Goal: Communication & Community: Answer question/provide support

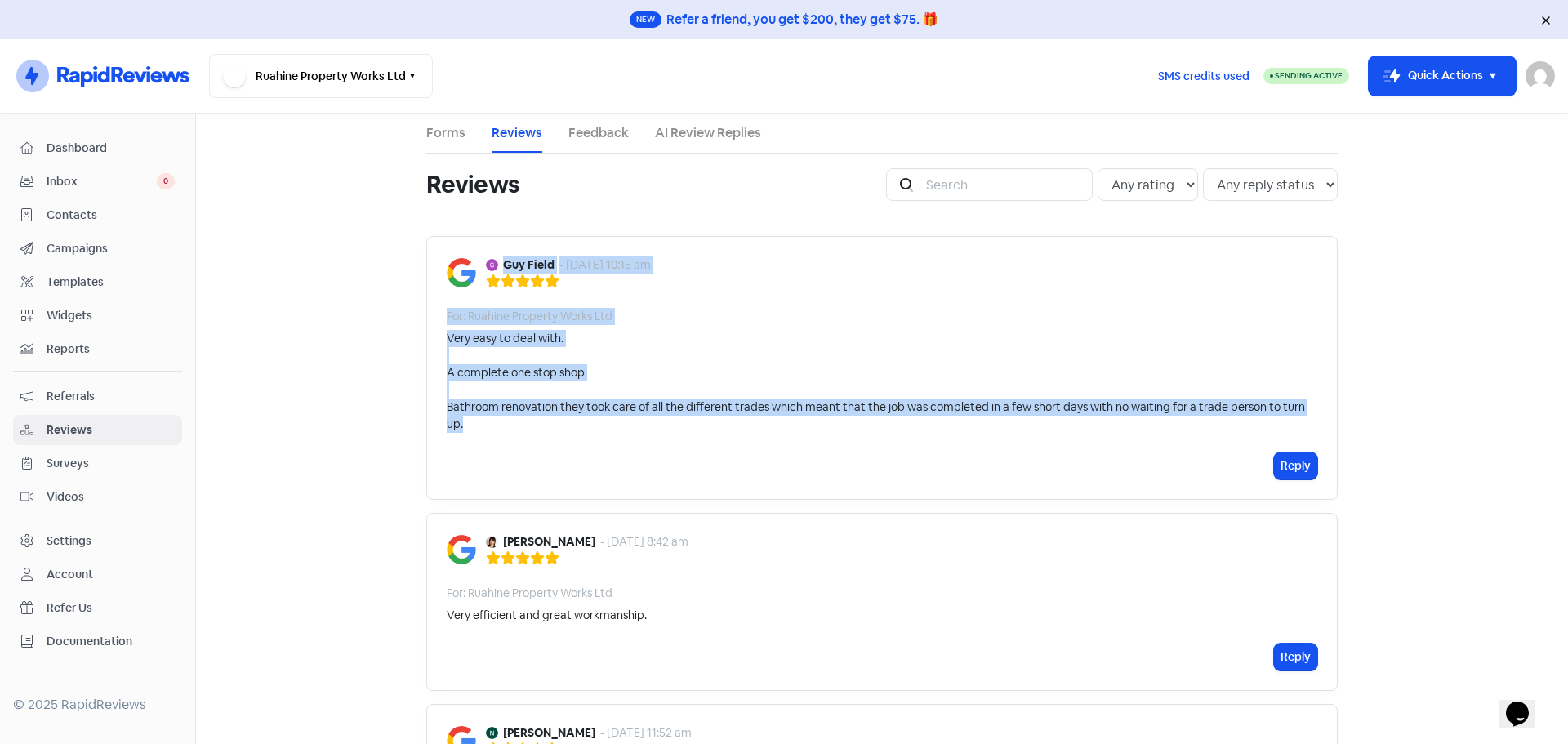
click at [72, 180] on span "Inbox" at bounding box center [101, 181] width 110 height 17
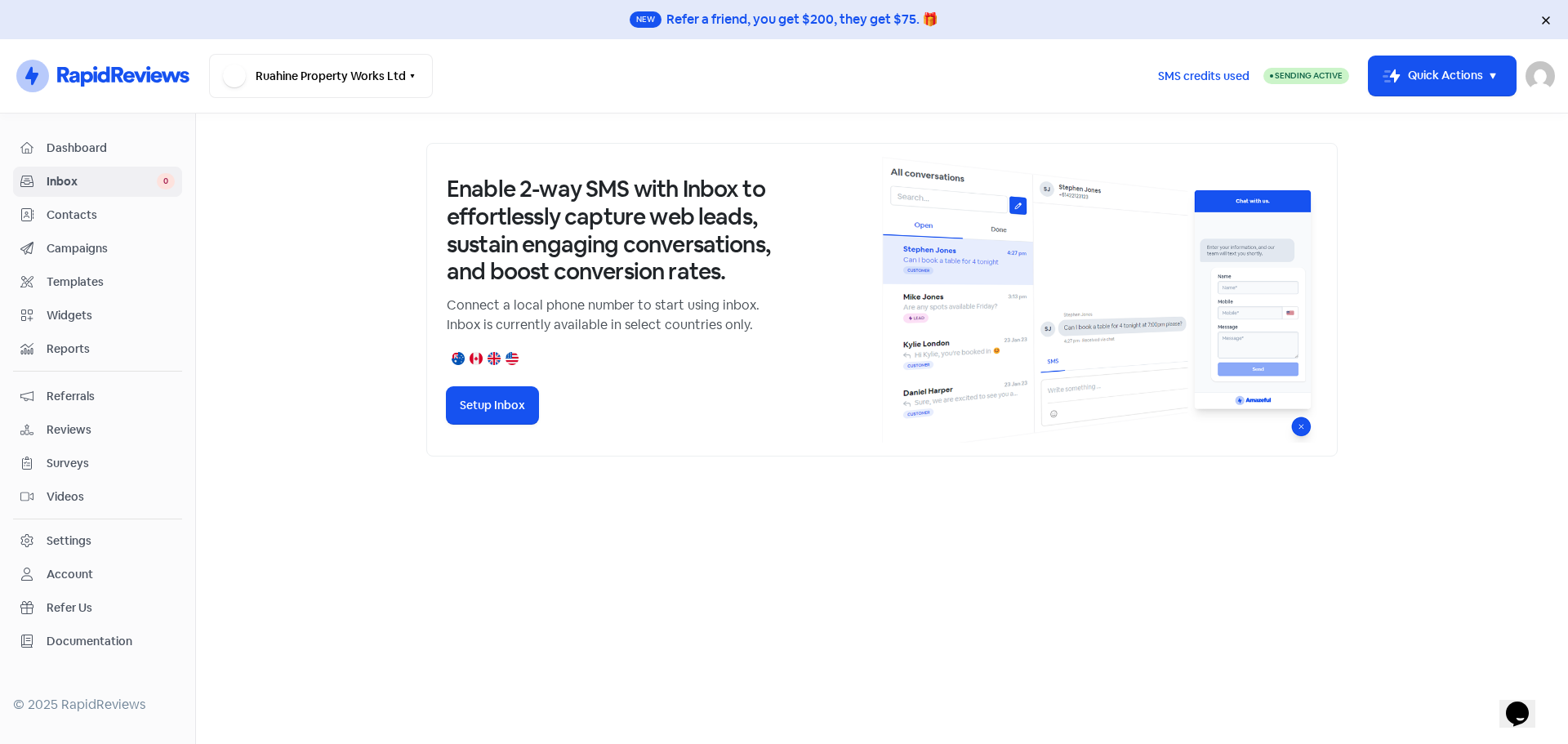
click at [51, 397] on span "Referrals" at bounding box center [110, 397] width 128 height 17
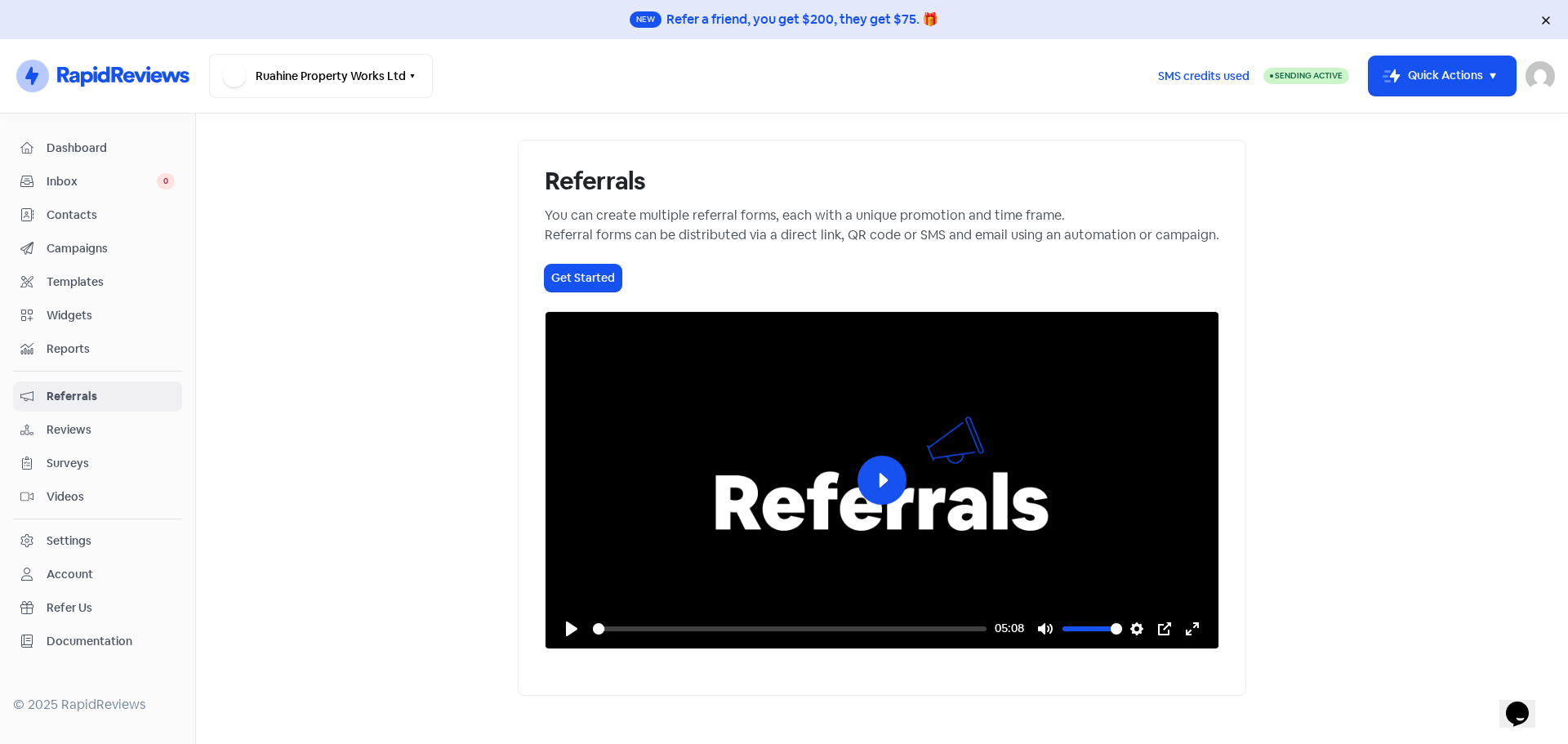
click at [61, 427] on span "Reviews" at bounding box center [110, 429] width 128 height 17
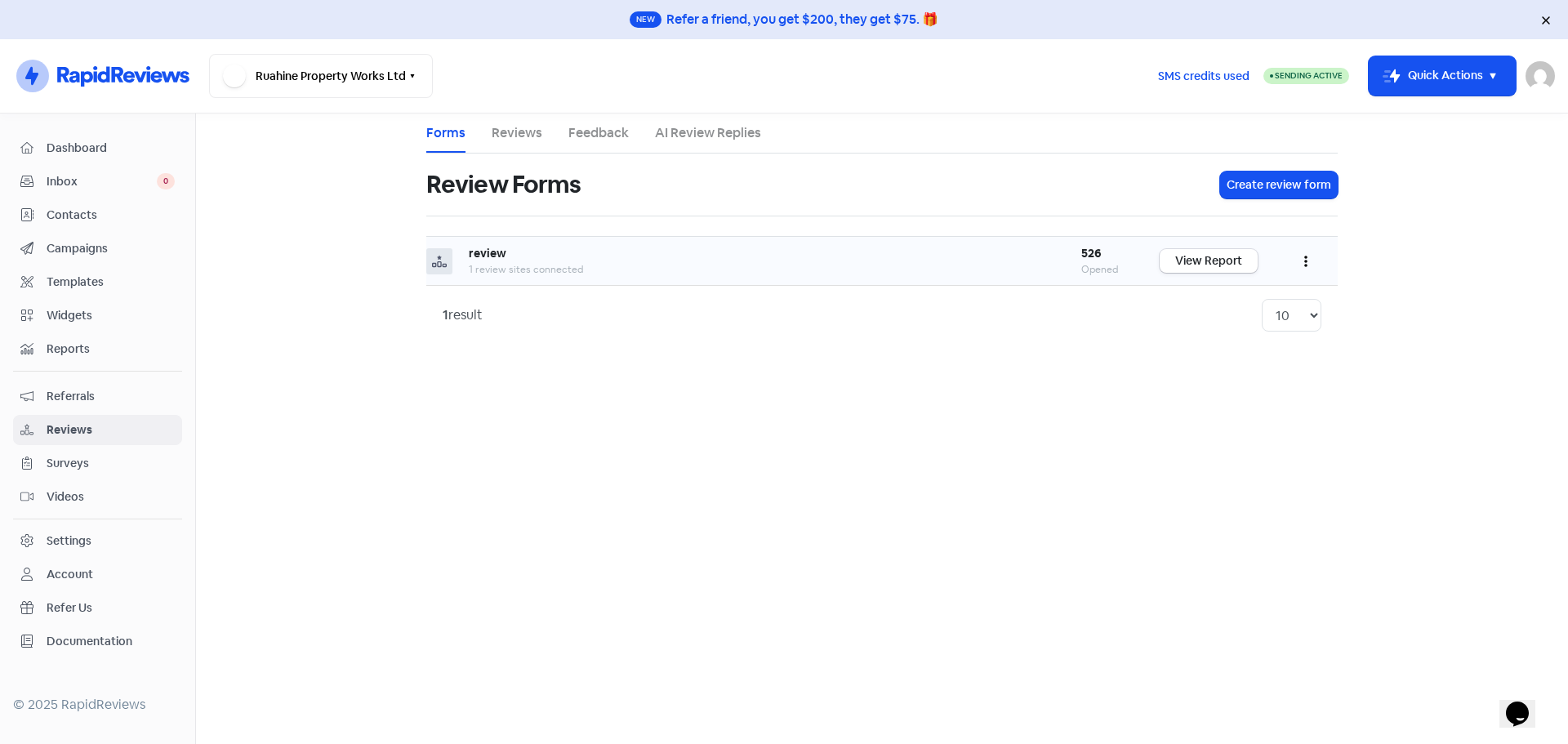
click at [477, 256] on b "review" at bounding box center [487, 253] width 37 height 15
click at [438, 264] on icon at bounding box center [439, 261] width 15 height 15
drag, startPoint x: 478, startPoint y: 330, endPoint x: 477, endPoint y: 319, distance: 11.0
click at [478, 329] on div "1 result 10 20 30 50 100" at bounding box center [882, 316] width 879 height 33
click at [516, 260] on div "review" at bounding box center [759, 253] width 580 height 17
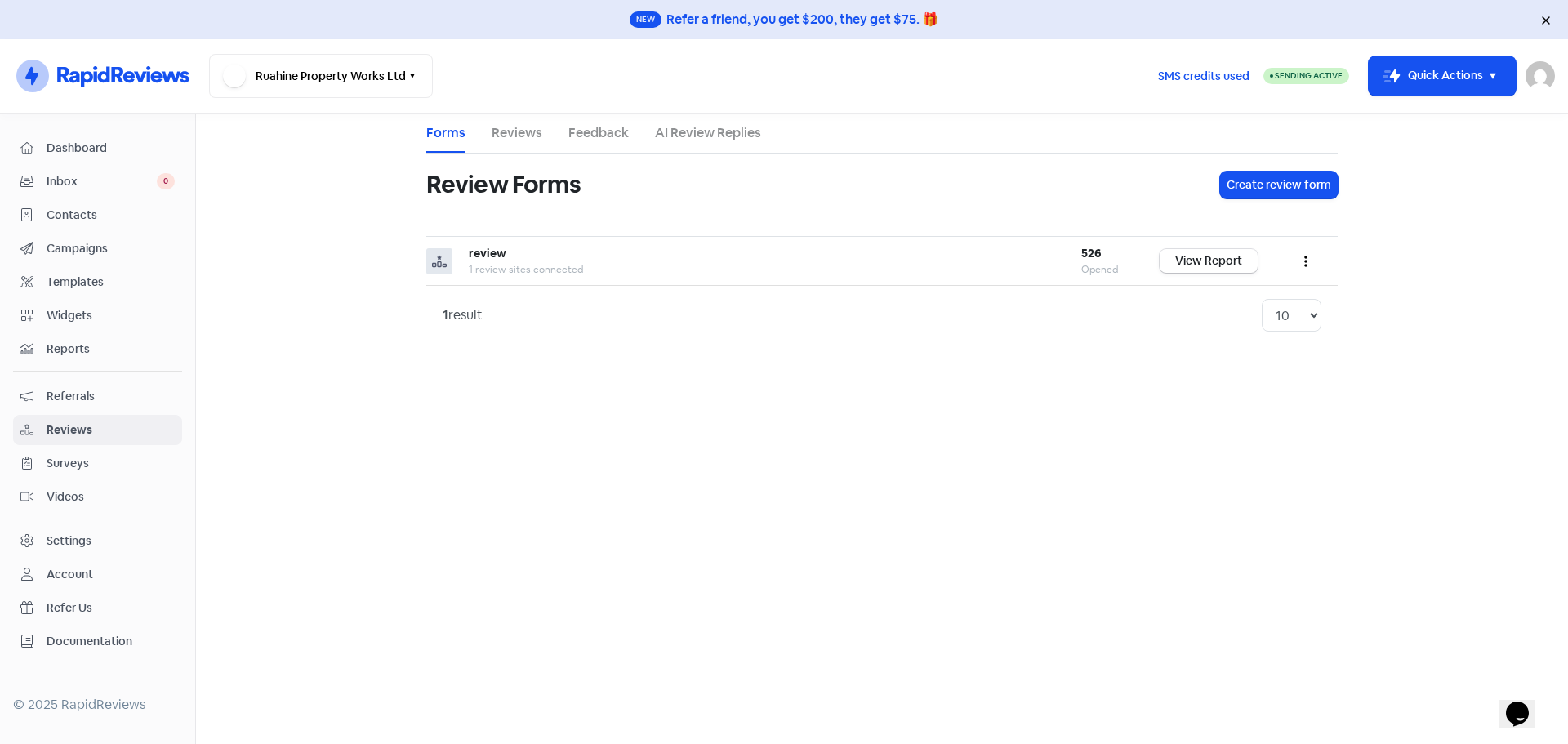
click at [517, 132] on link "Reviews" at bounding box center [518, 134] width 51 height 20
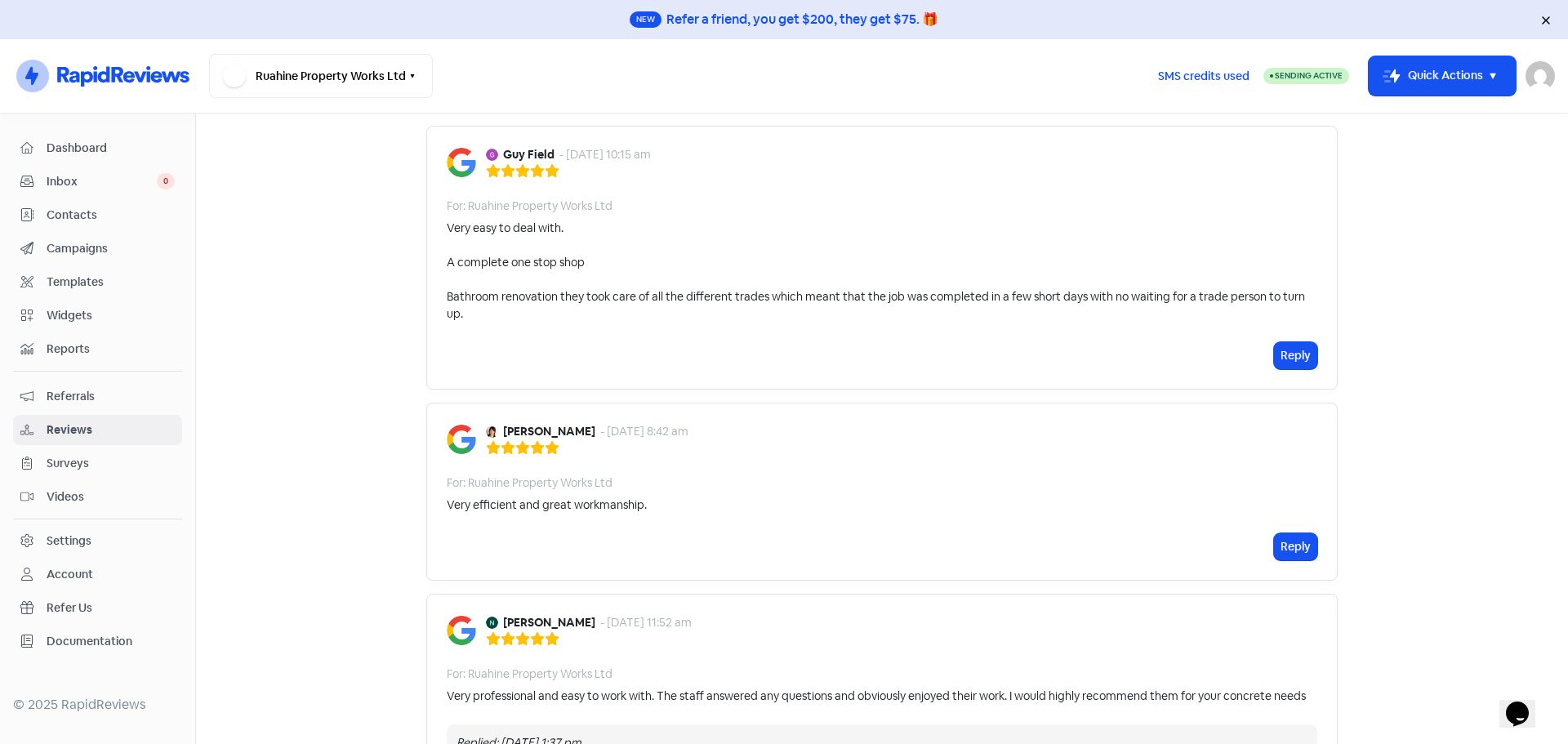
scroll to position [82, 0]
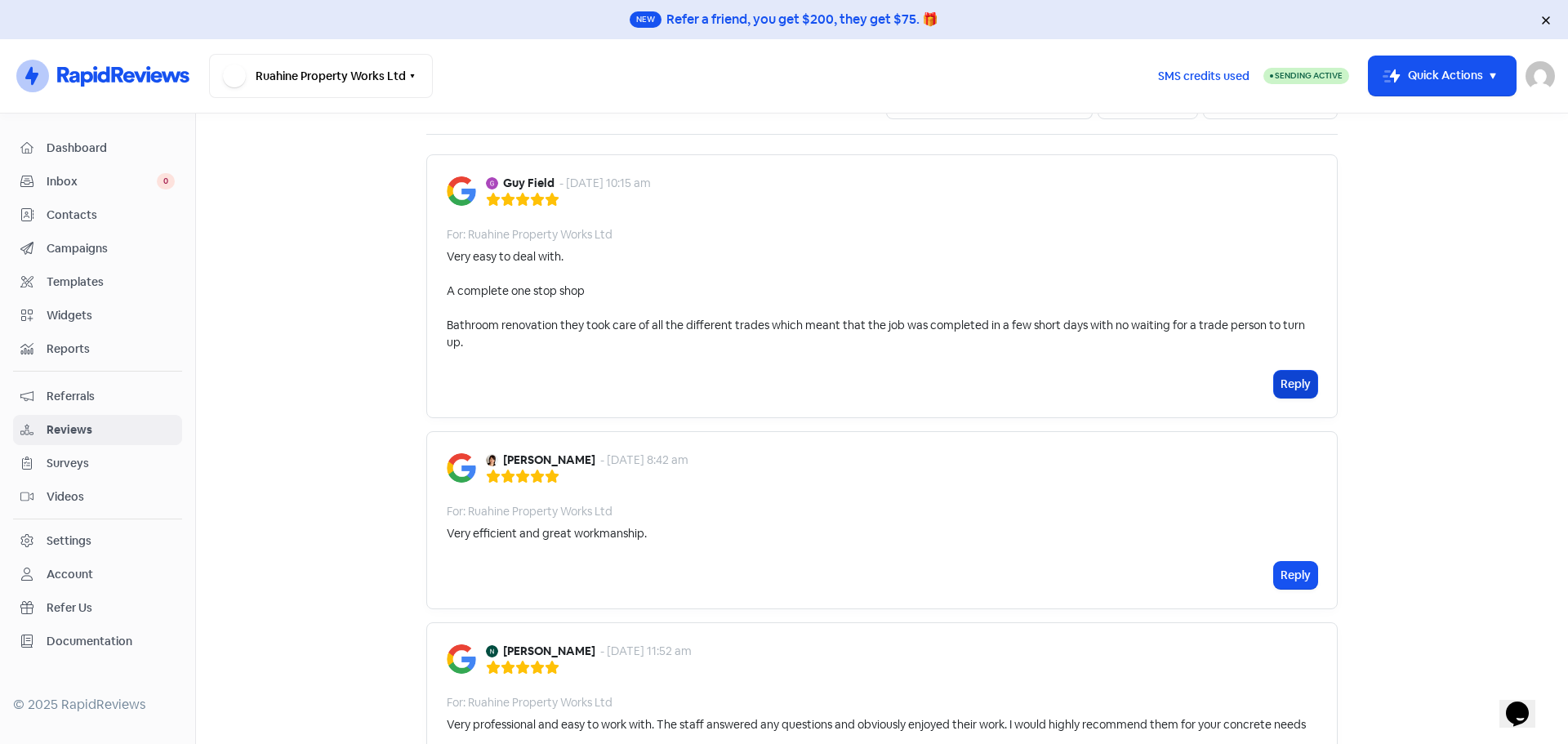
click at [1282, 380] on button "Reply" at bounding box center [1296, 385] width 44 height 27
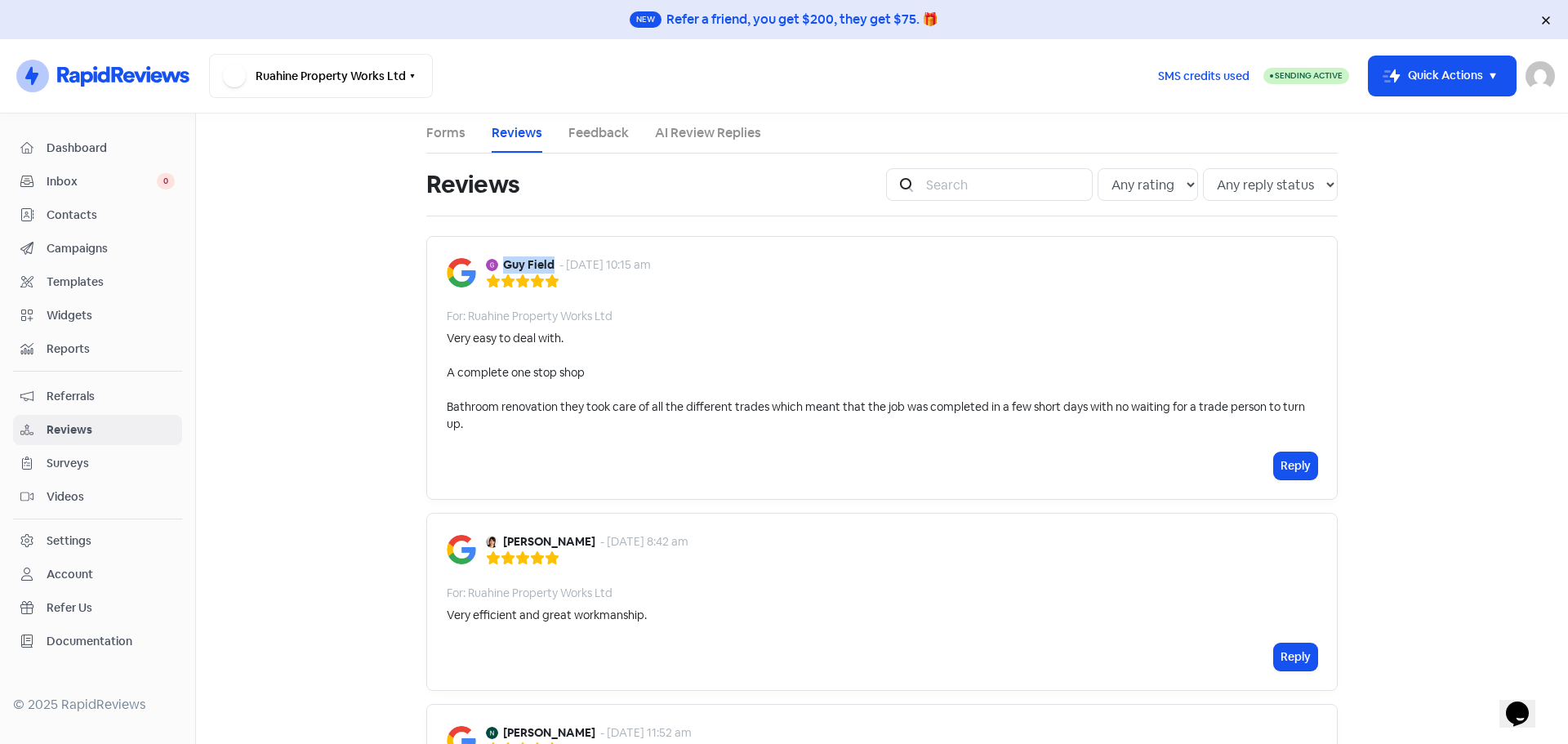
drag, startPoint x: 500, startPoint y: 261, endPoint x: 531, endPoint y: 262, distance: 31.0
click at [547, 268] on b "Guy Field" at bounding box center [528, 265] width 52 height 17
copy b "Guy Field"
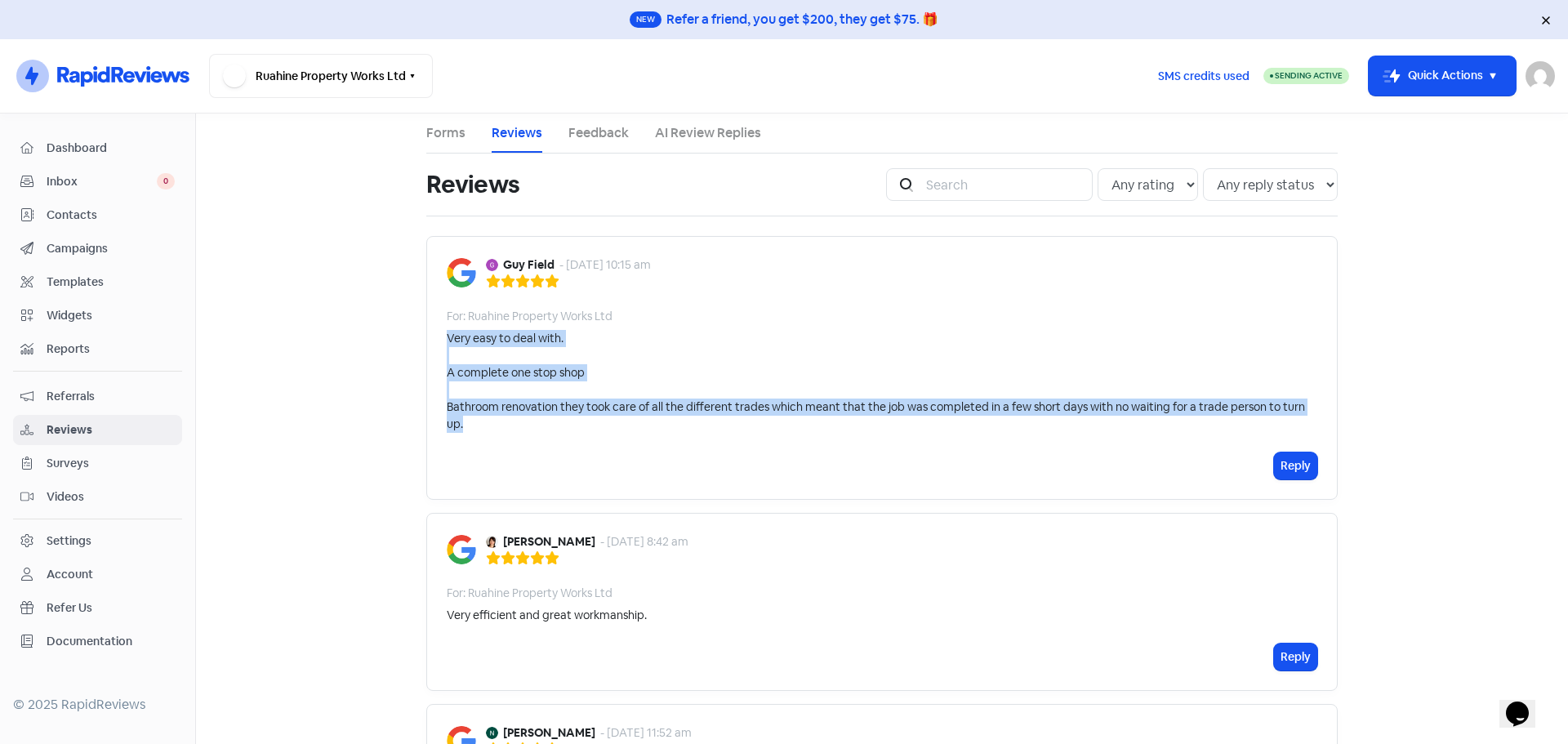
drag, startPoint x: 437, startPoint y: 332, endPoint x: 632, endPoint y: 425, distance: 216.0
click at [632, 425] on div "Guy Field - [DATE] 10:15 am For: Ruahine Property Works Ltd Very easy to deal w…" at bounding box center [882, 368] width 911 height 264
copy div "Very easy to deal with. A complete one stop shop Bathroom renovation they took …"
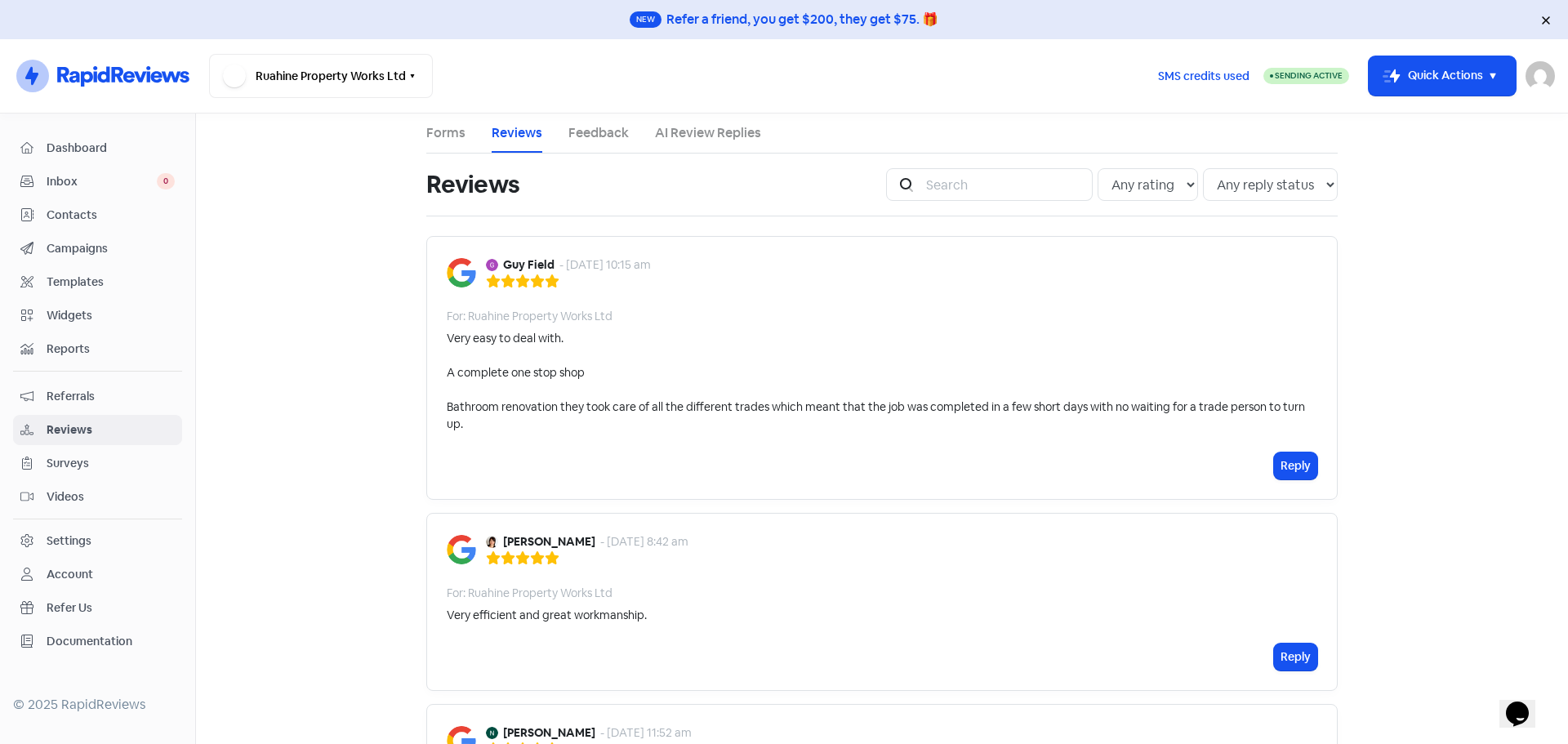
click at [486, 256] on div "Guy Field - [DATE] 10:15 am" at bounding box center [568, 265] width 165 height 17
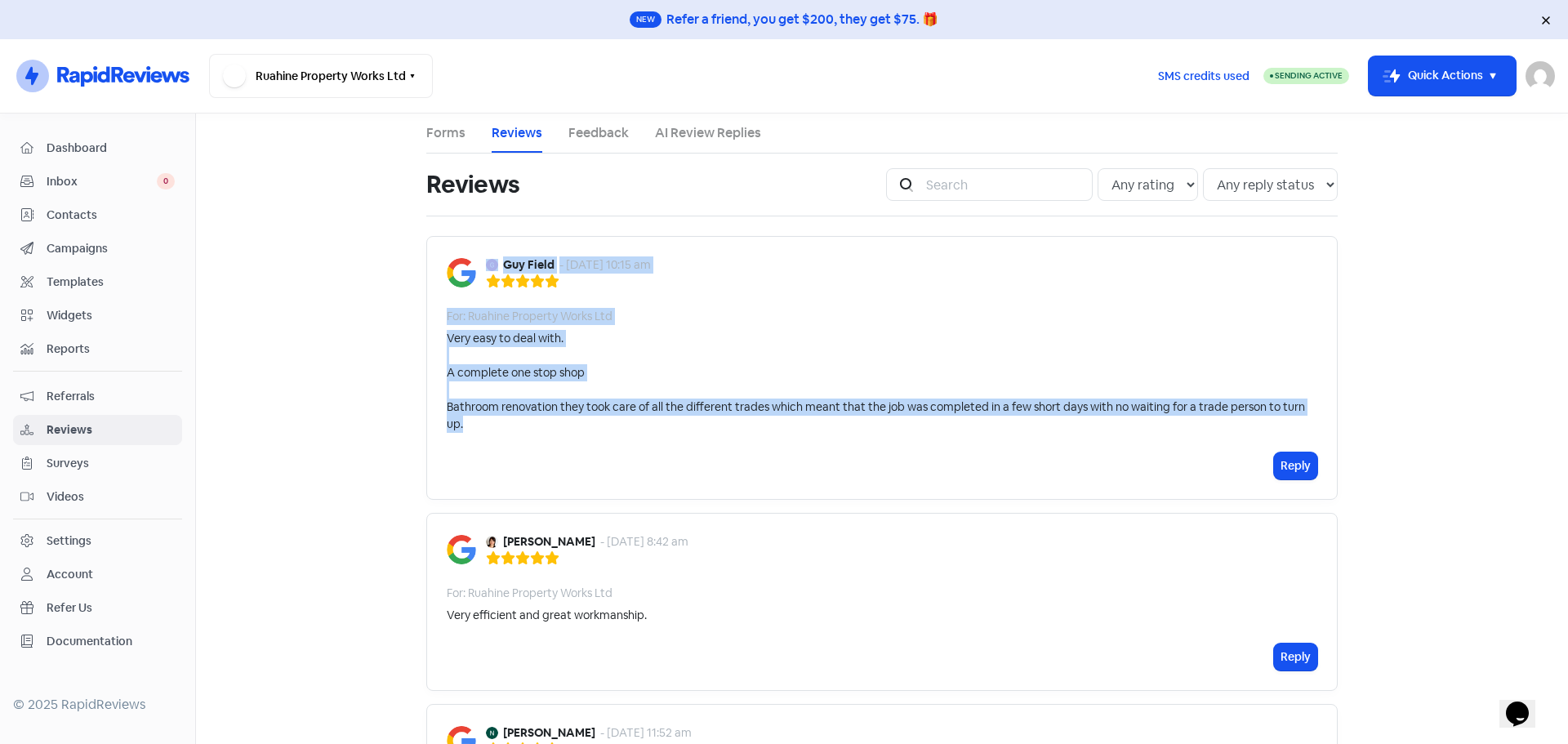
drag, startPoint x: 482, startPoint y: 259, endPoint x: 489, endPoint y: 422, distance: 163.2
click at [490, 422] on div "Guy Field - [DATE] 10:15 am For: Ruahine Property Works Ltd Very easy to deal w…" at bounding box center [882, 368] width 911 height 264
click at [1285, 461] on button "Reply" at bounding box center [1296, 466] width 44 height 27
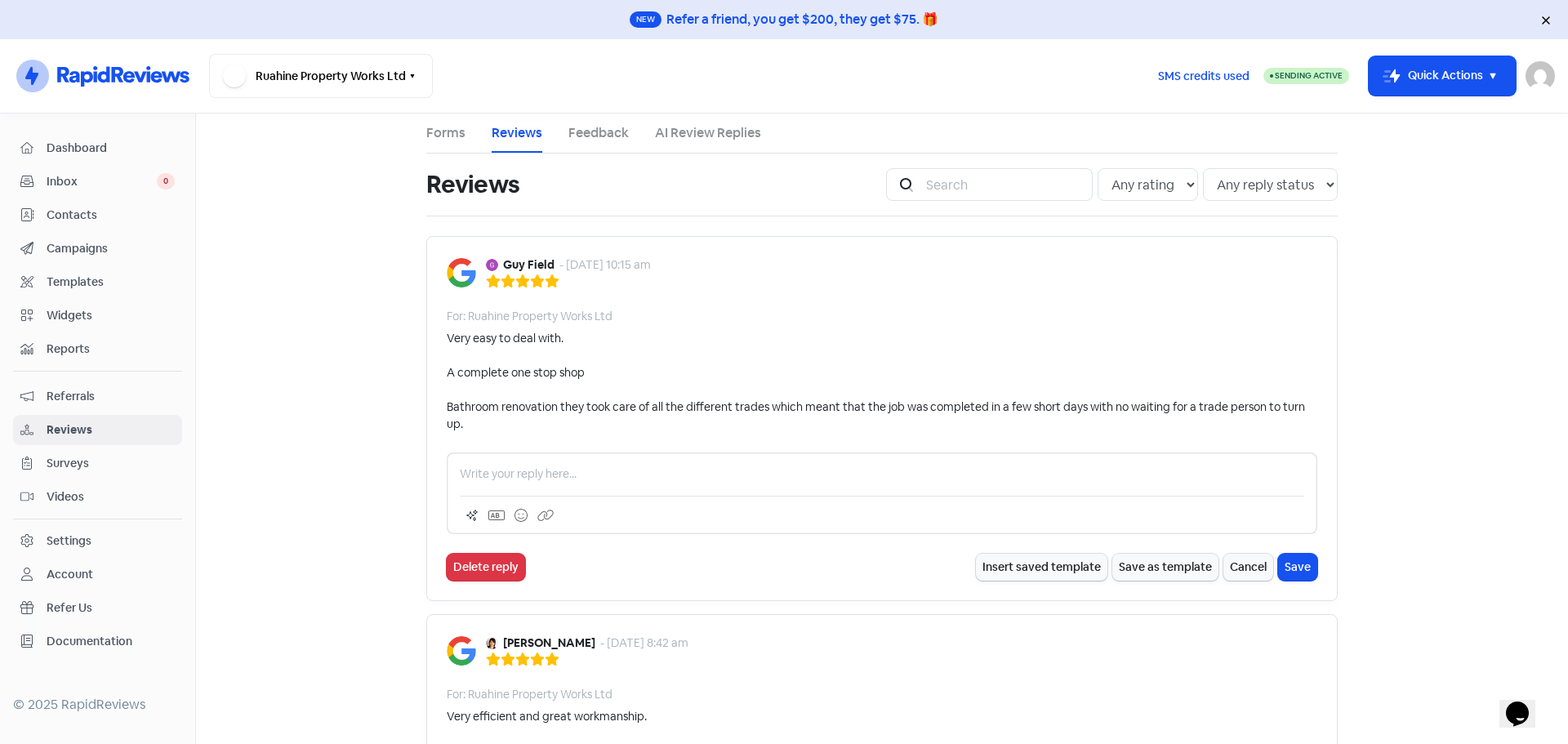
click at [624, 474] on p at bounding box center [882, 474] width 844 height 17
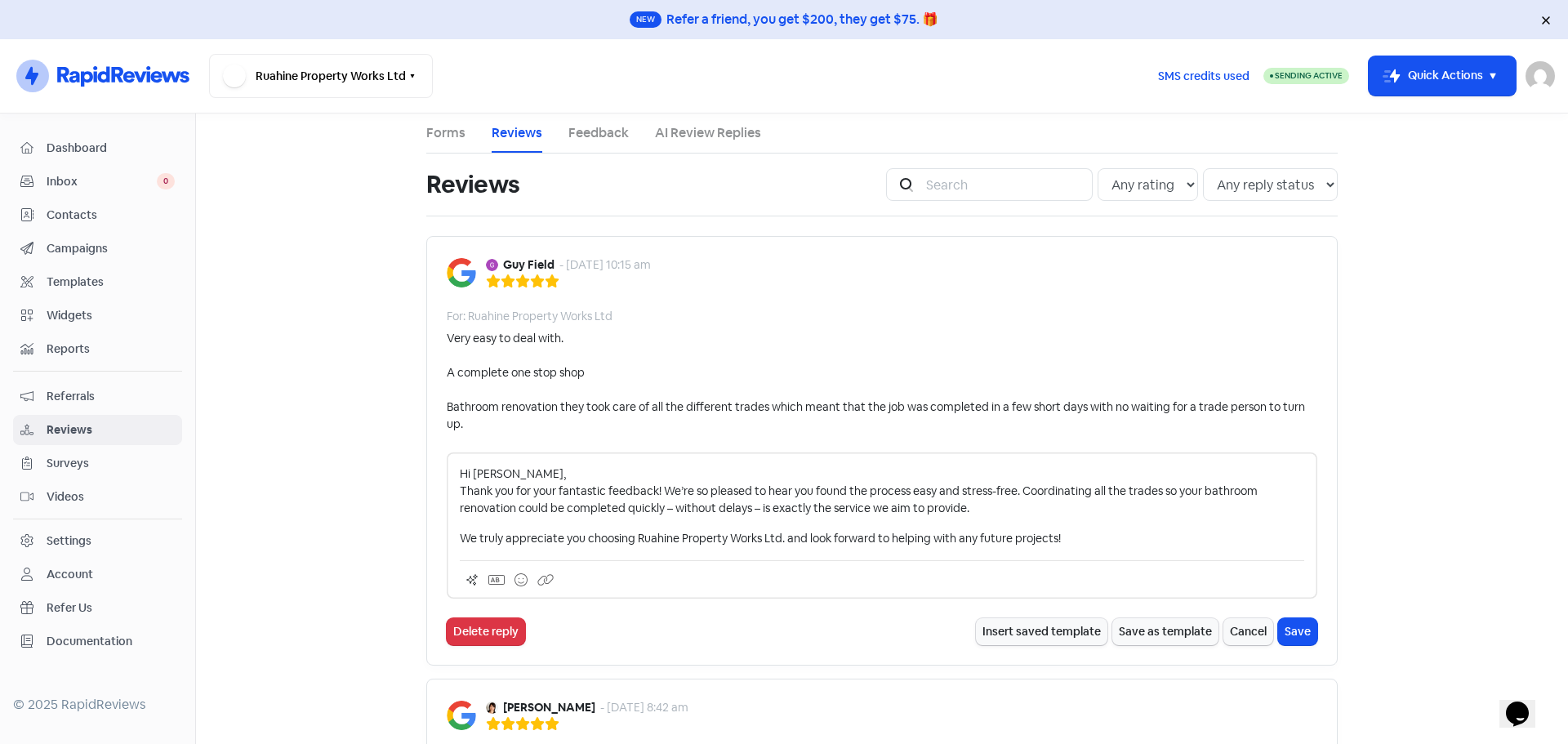
scroll to position [82, 0]
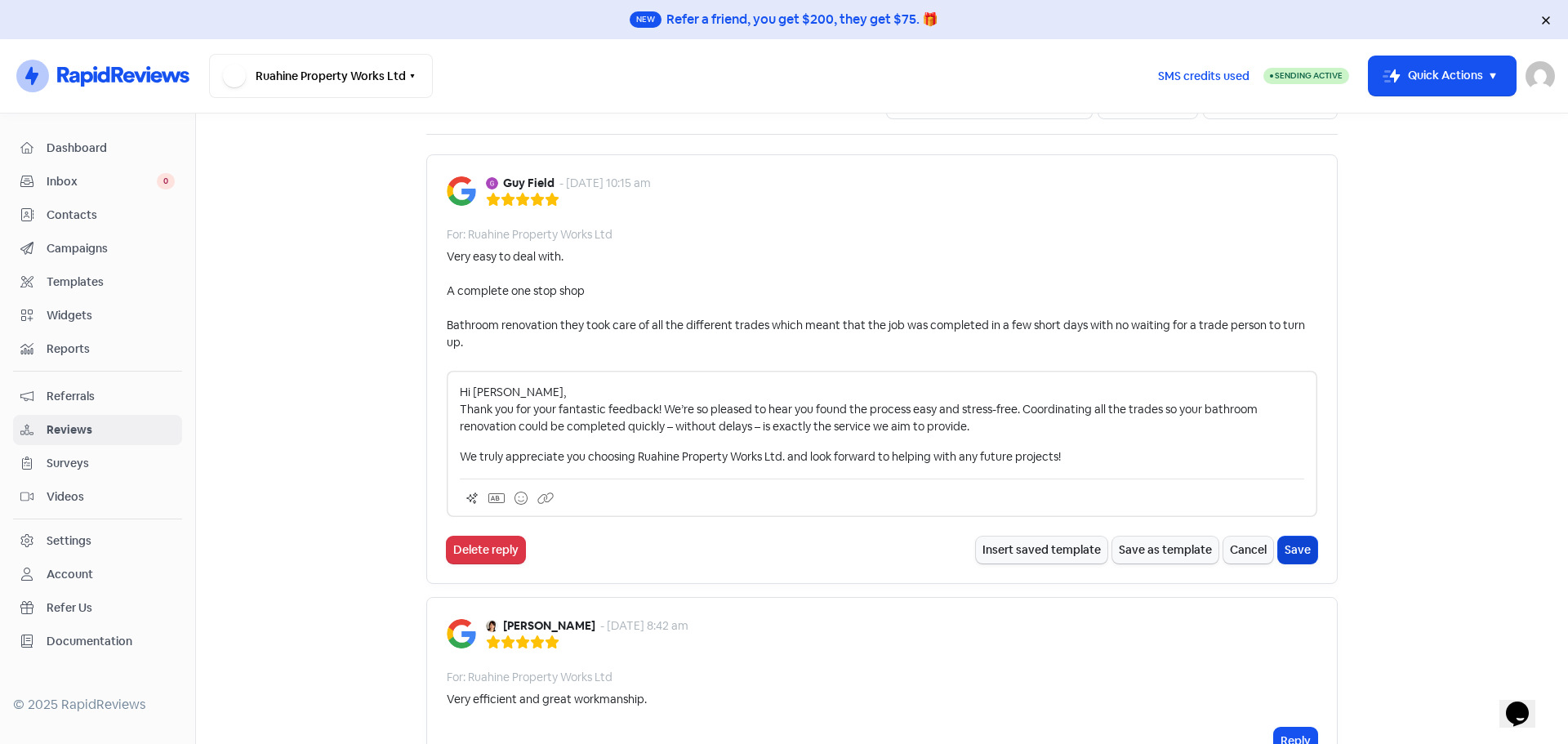
click at [1307, 545] on button "Save" at bounding box center [1297, 550] width 39 height 27
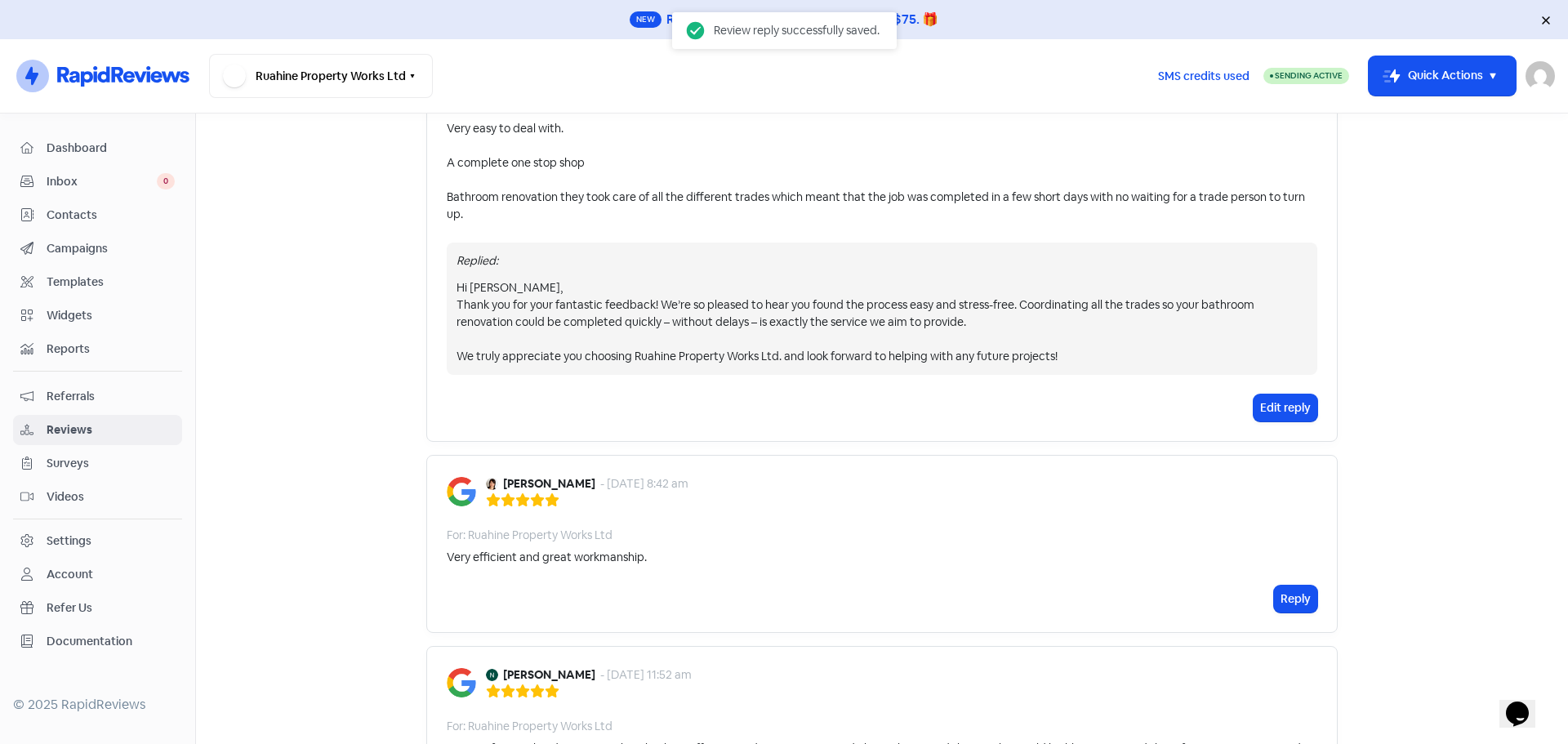
scroll to position [245, 0]
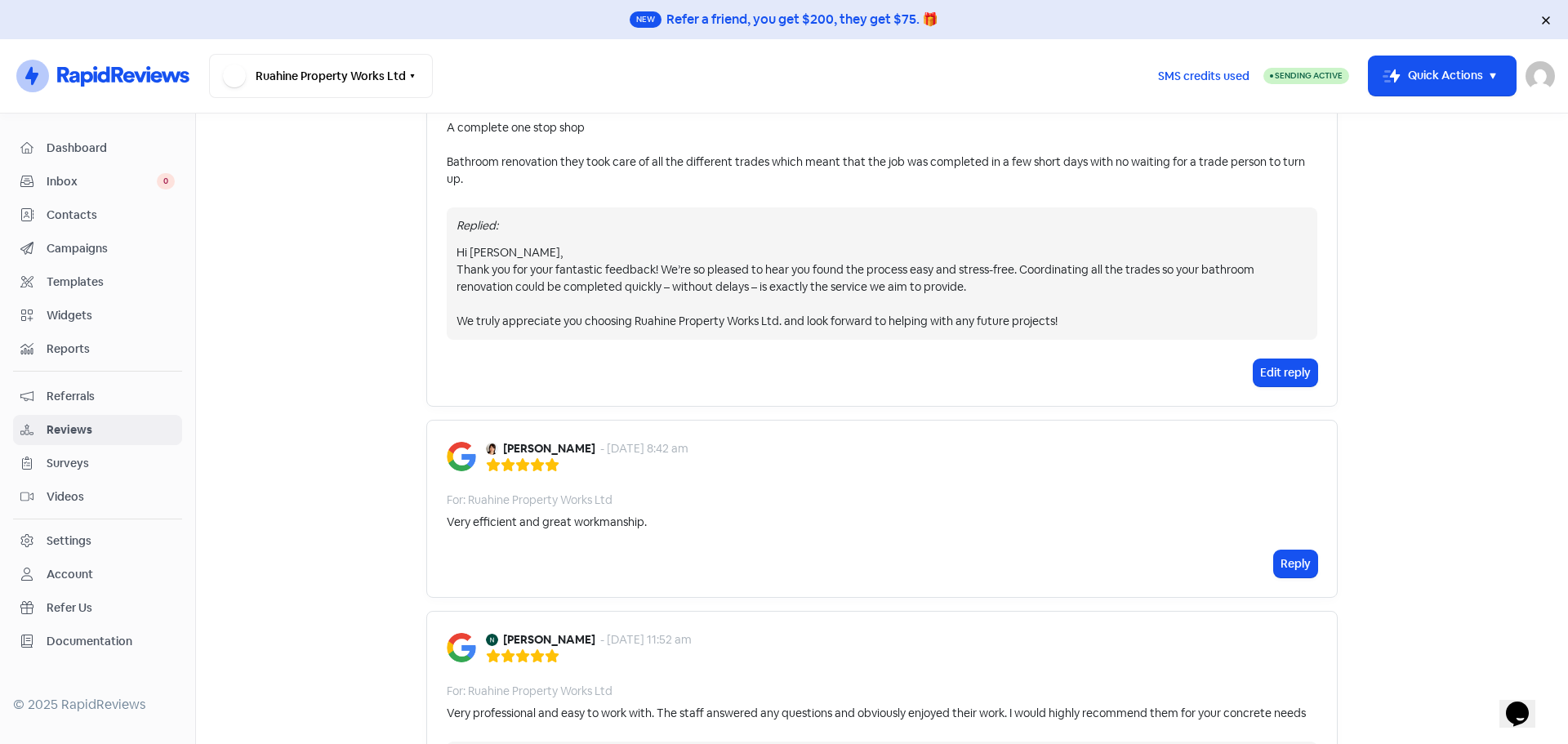
click at [689, 521] on div "Very efficient and great workmanship." at bounding box center [881, 522] width 870 height 17
drag, startPoint x: 608, startPoint y: 446, endPoint x: 491, endPoint y: 452, distance: 117.2
click at [493, 454] on div "[PERSON_NAME] - [DATE] 8:42 am" at bounding box center [587, 448] width 203 height 17
copy div "[PERSON_NAME]"
click at [648, 500] on div "For: Ruahine Property Works Ltd" at bounding box center [881, 500] width 870 height 17
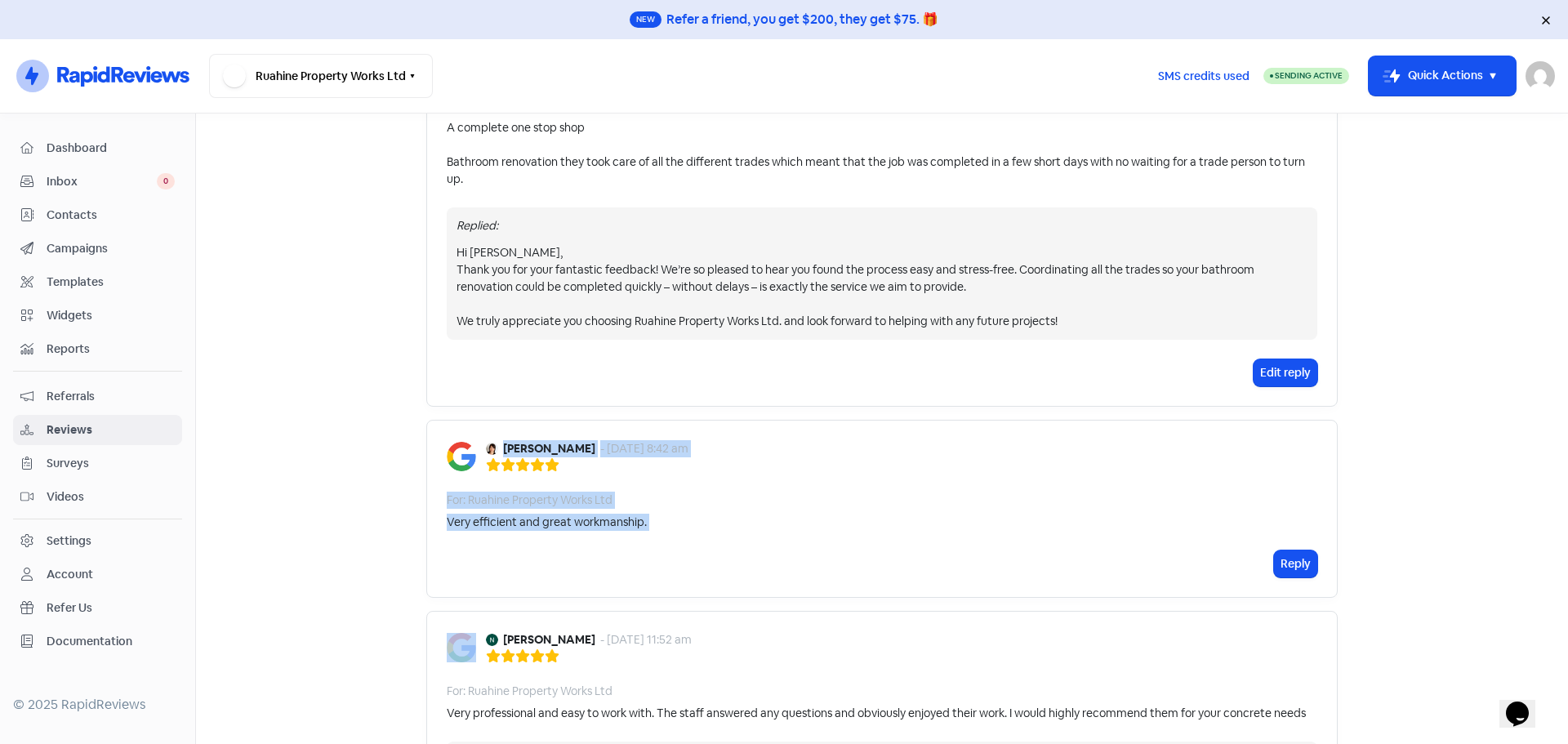
drag, startPoint x: 496, startPoint y: 444, endPoint x: 678, endPoint y: 543, distance: 207.2
click at [672, 548] on div "[PERSON_NAME] - [DATE] 8:42 am For: Ruahine Property Works Ltd Very efficient a…" at bounding box center [882, 509] width 911 height 178
copy div "[PERSON_NAME] - [DATE] 8:42 am For: Ruahine Property Works Ltd Very efficient a…"
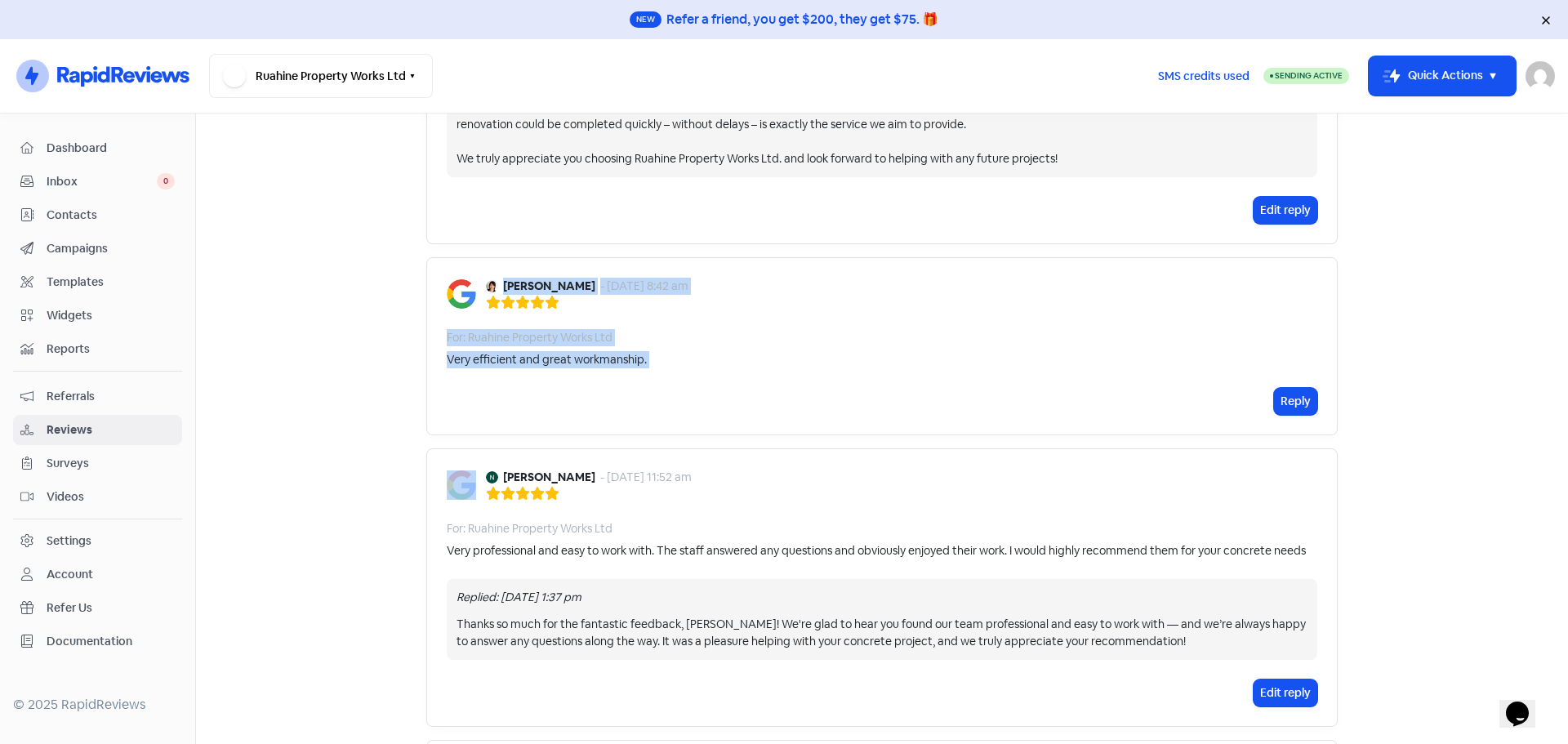
scroll to position [408, 0]
click at [1287, 396] on button "Reply" at bounding box center [1296, 401] width 44 height 27
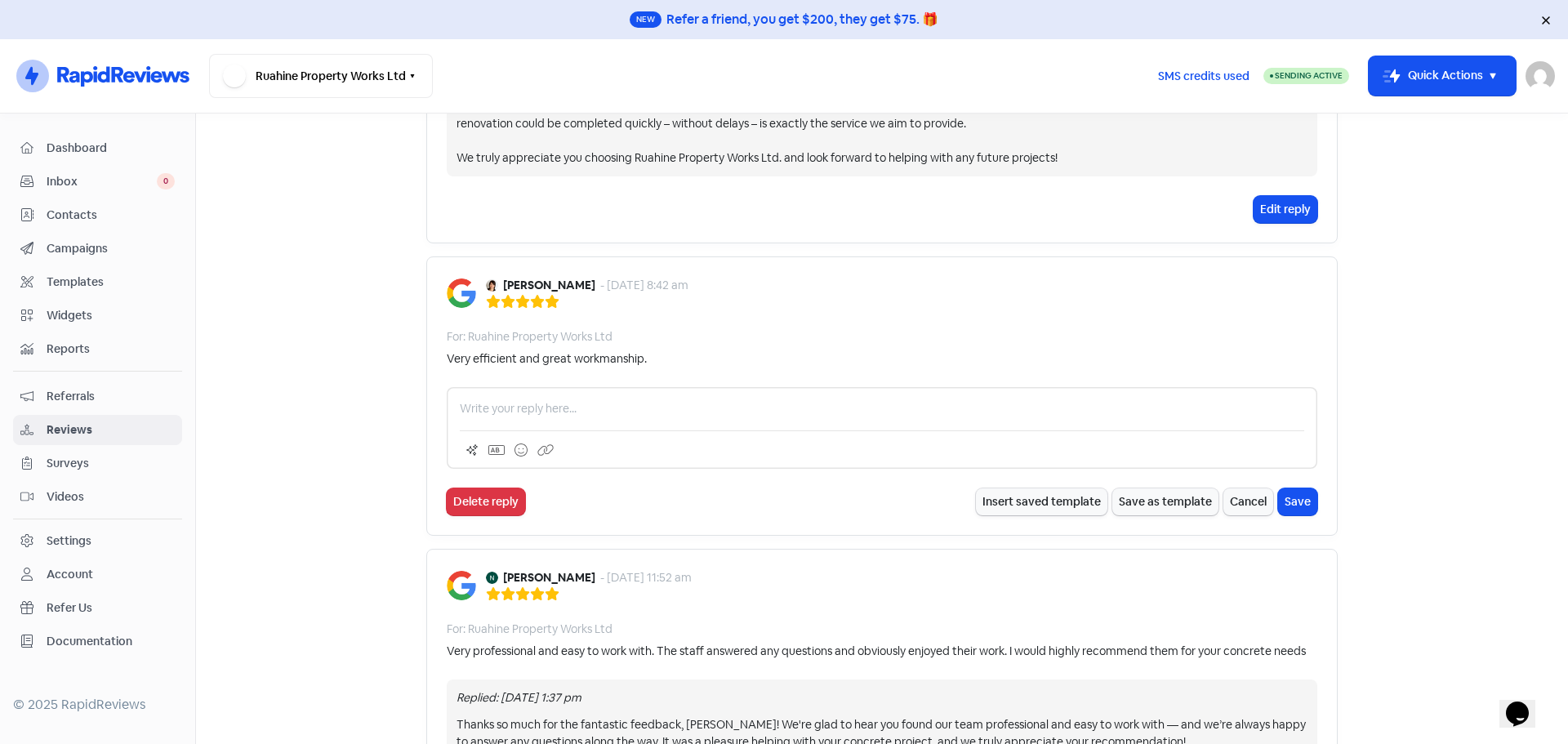
click at [537, 405] on p at bounding box center [882, 408] width 844 height 17
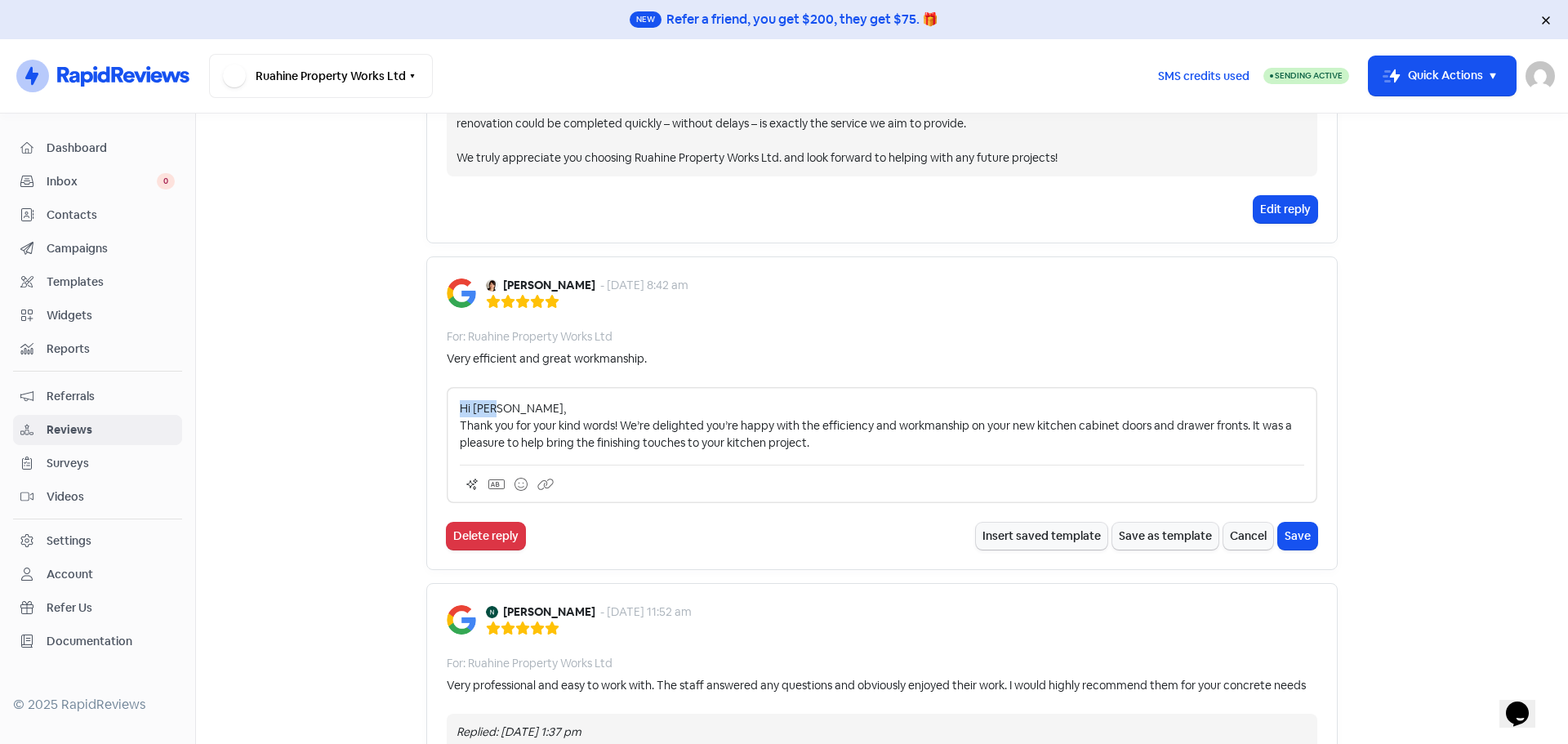
drag, startPoint x: 491, startPoint y: 408, endPoint x: 439, endPoint y: 409, distance: 52.0
click at [439, 409] on div "[PERSON_NAME] - [DATE] 8:42 am For: Ruahine Property Works Ltd Very efficient a…" at bounding box center [882, 413] width 911 height 314
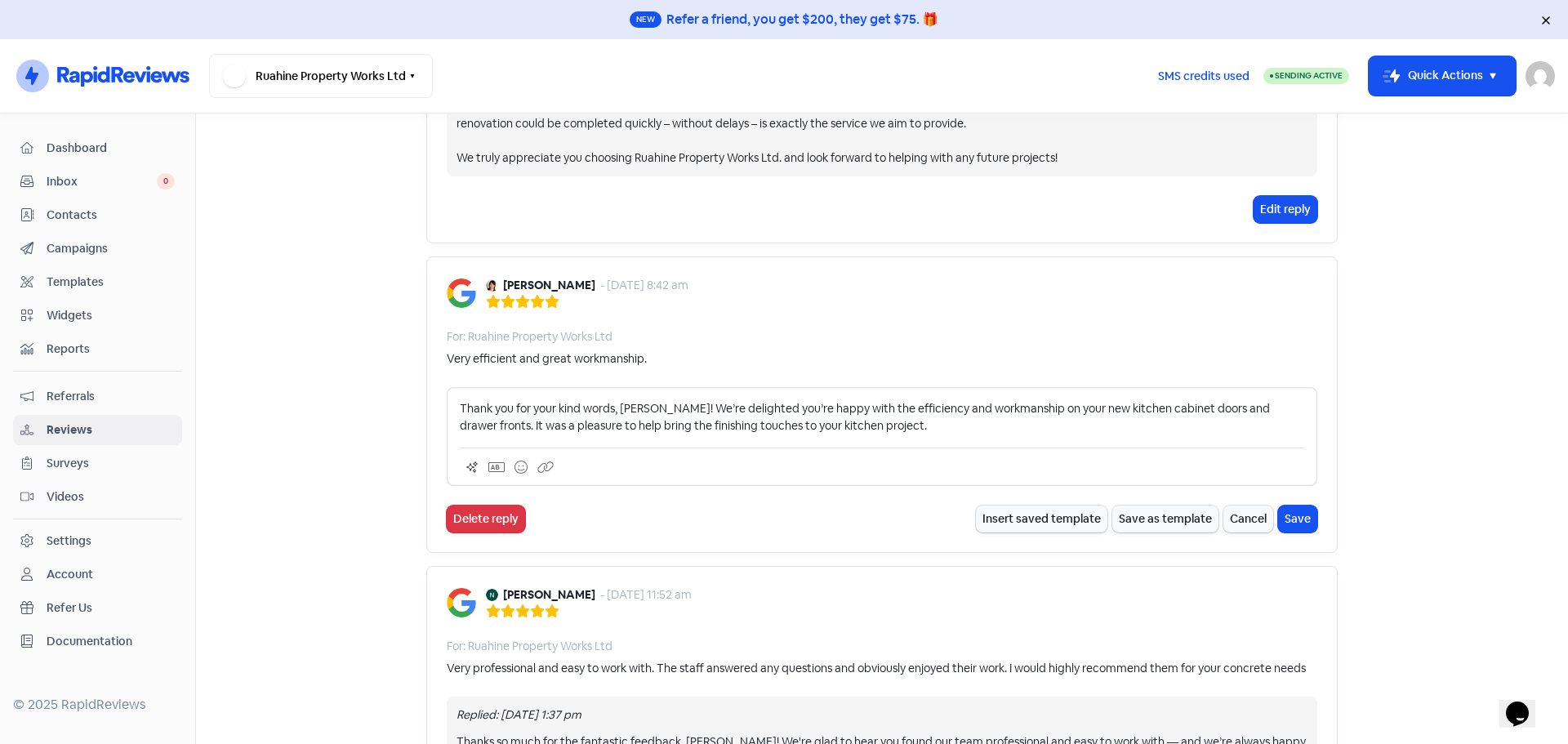
click at [843, 428] on p "Thank you for your kind words, [PERSON_NAME]! We’re delighted you’re happy with…" at bounding box center [882, 417] width 844 height 35
click at [1293, 518] on button "Save" at bounding box center [1297, 519] width 39 height 27
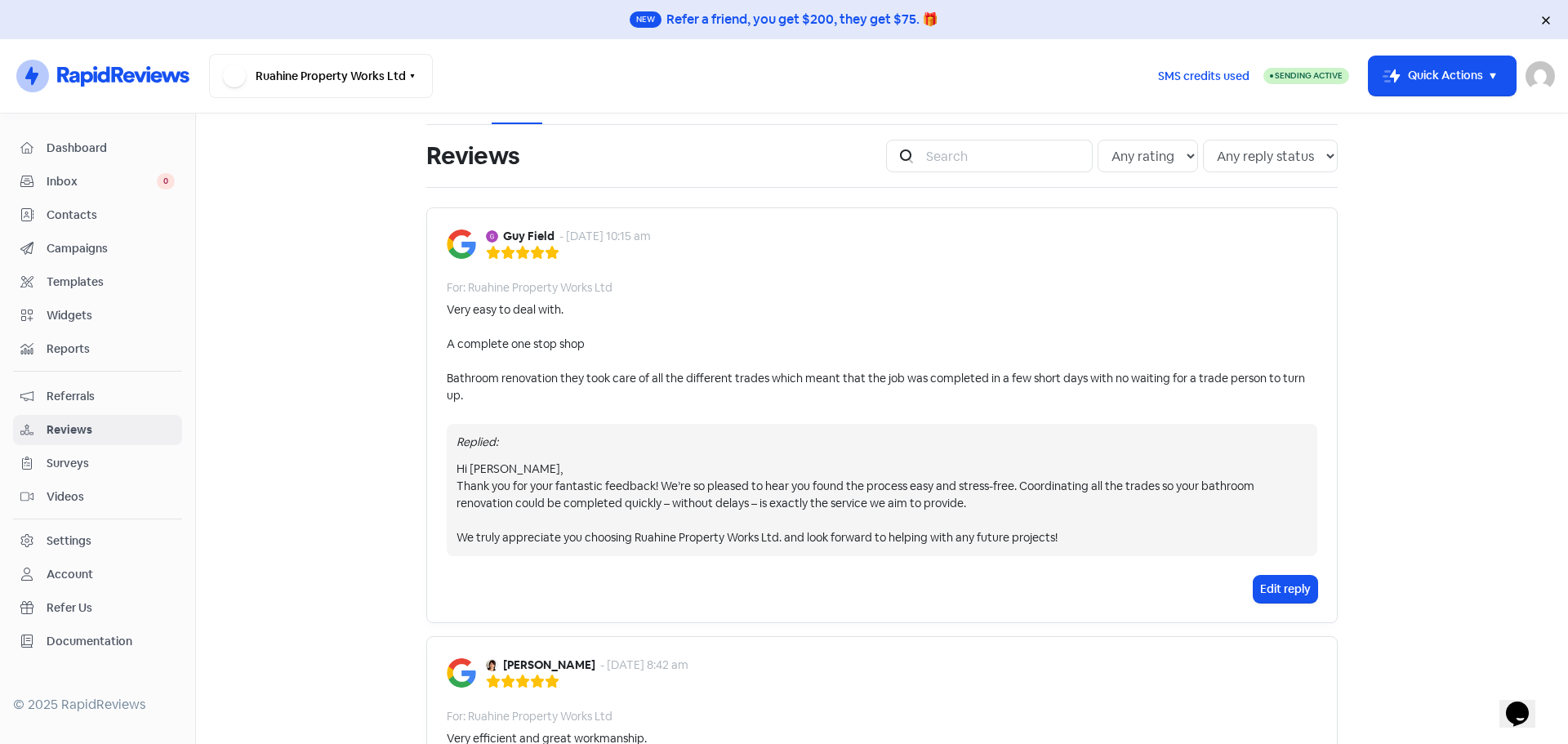
scroll to position [0, 0]
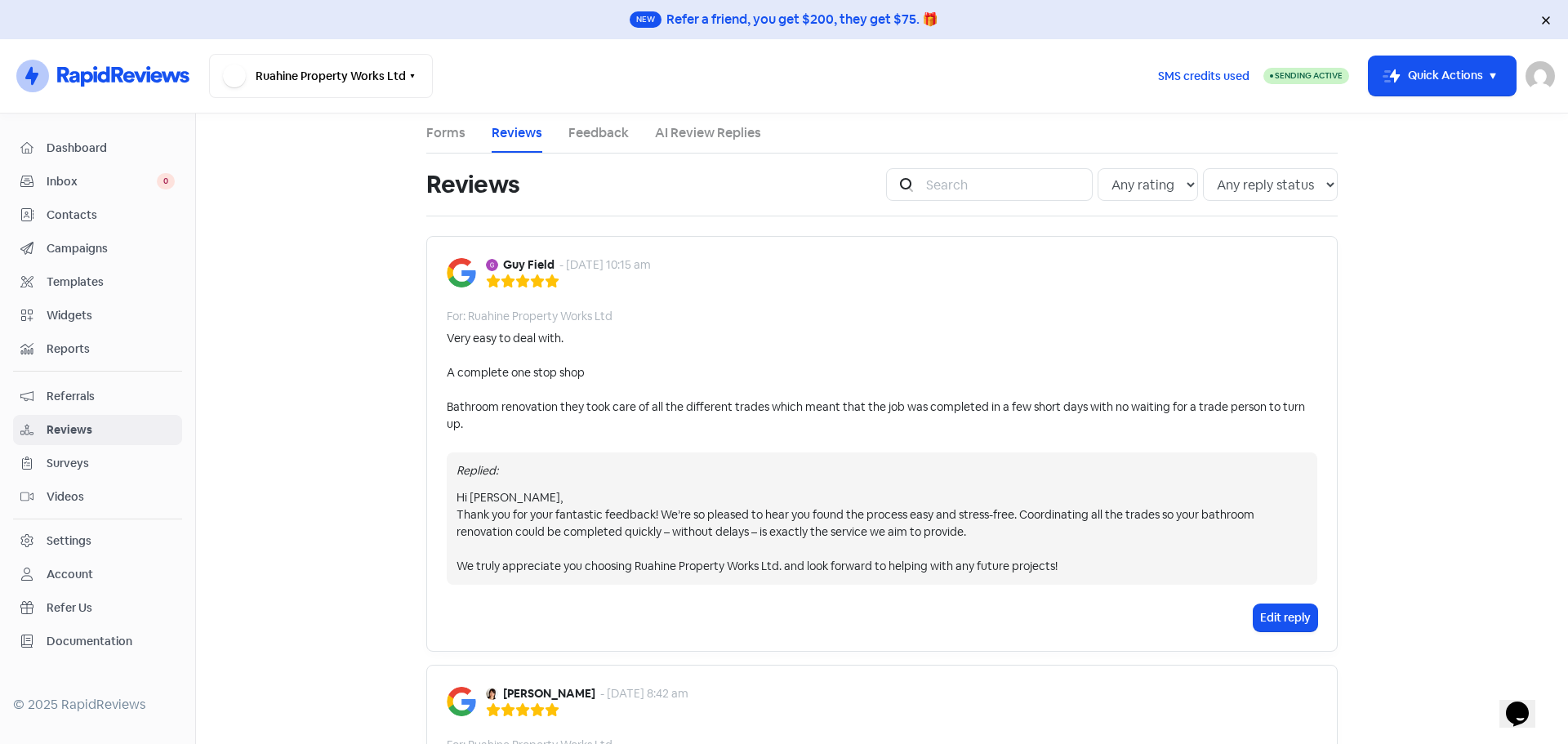
click at [61, 140] on span "Dashboard" at bounding box center [110, 148] width 128 height 17
